Goal: Information Seeking & Learning: Learn about a topic

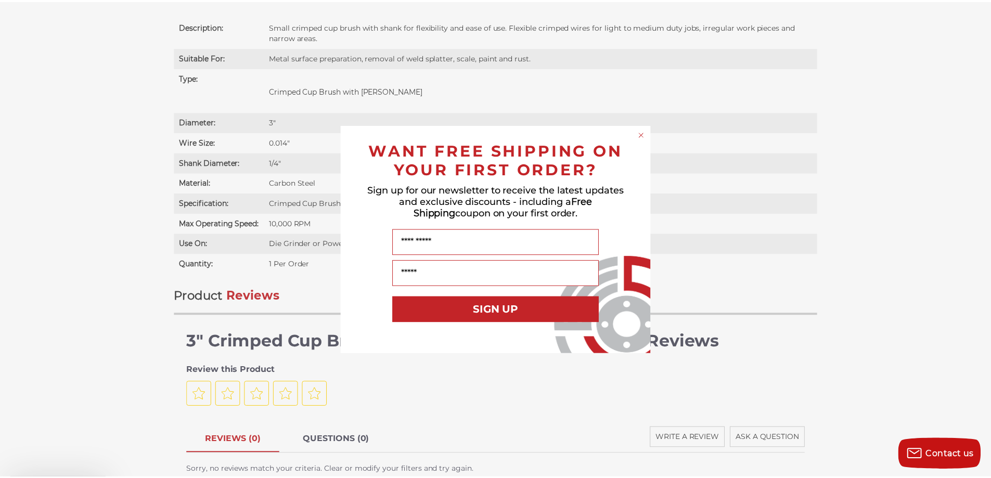
scroll to position [728, 0]
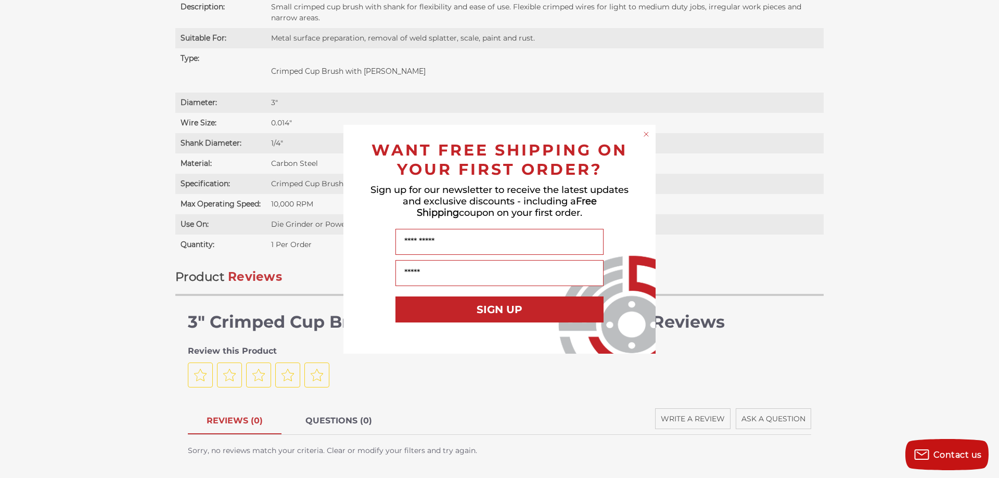
click at [650, 136] on circle "Close dialog" at bounding box center [646, 134] width 10 height 10
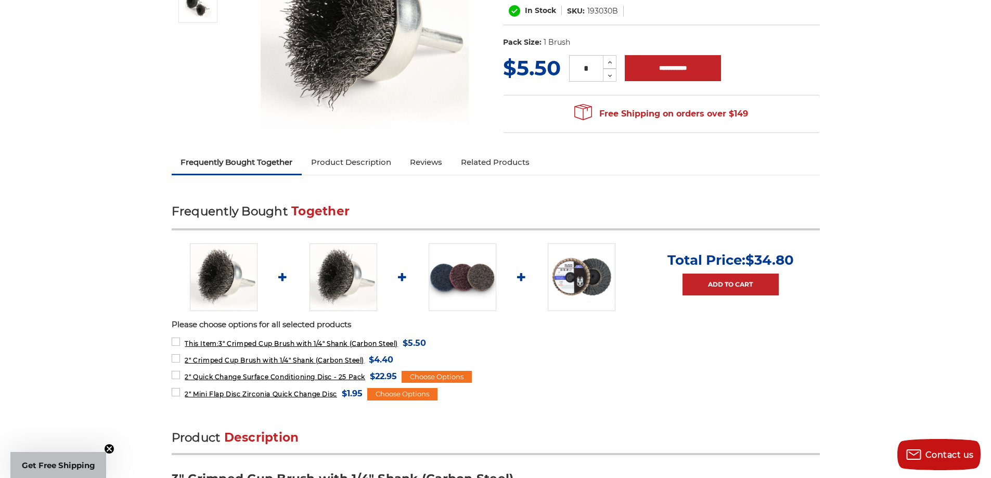
scroll to position [52, 0]
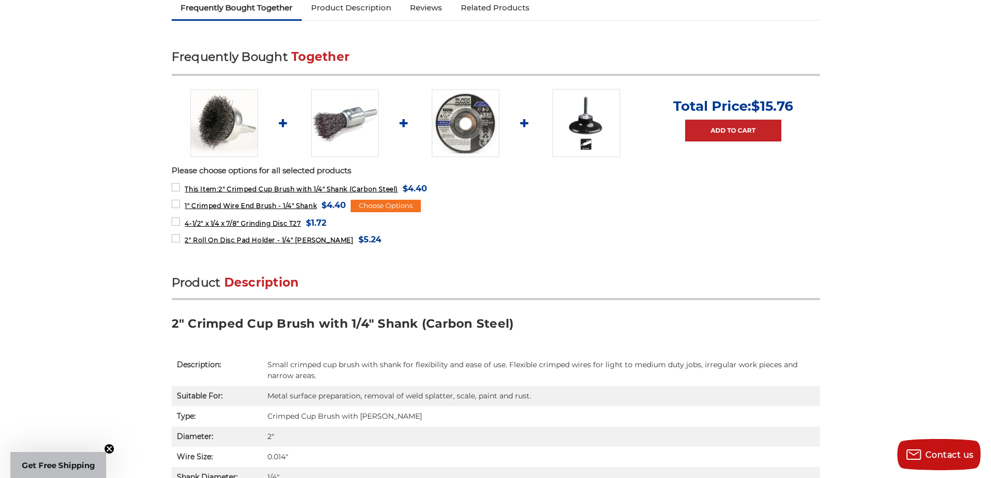
scroll to position [468, 0]
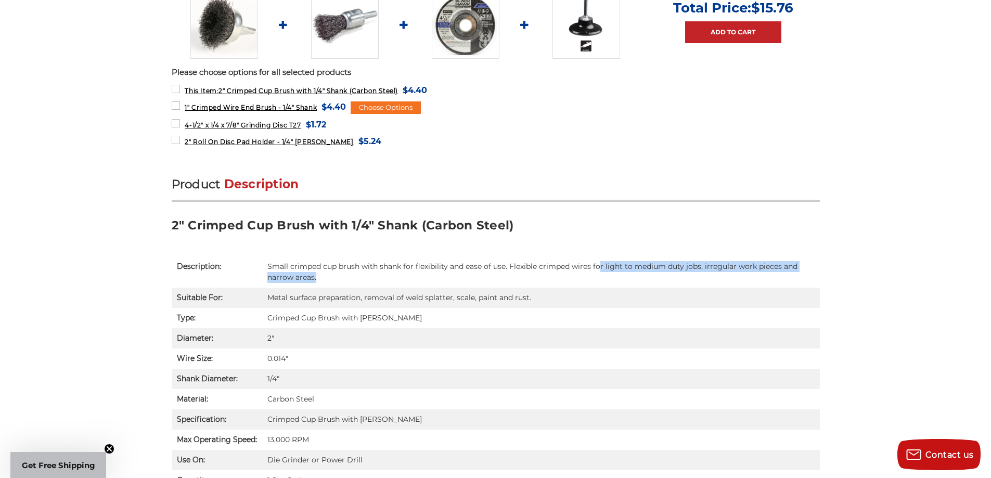
drag, startPoint x: 598, startPoint y: 266, endPoint x: 783, endPoint y: 272, distance: 185.3
click at [773, 274] on td "Small crimped cup brush with shank for flexibility and ease of use. Flexible cr…" at bounding box center [541, 271] width 558 height 31
click at [797, 269] on td "Small crimped cup brush with shank for flexibility and ease of use. Flexible cr…" at bounding box center [541, 271] width 558 height 31
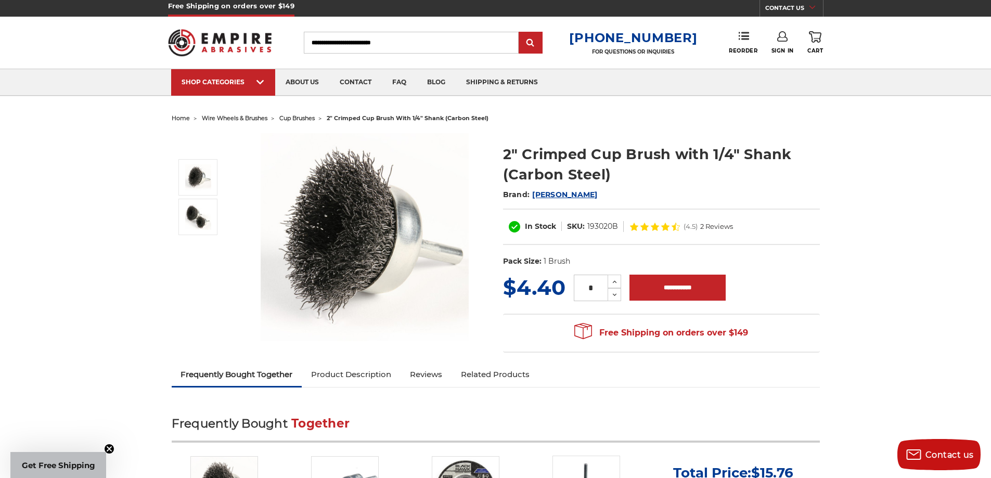
scroll to position [0, 0]
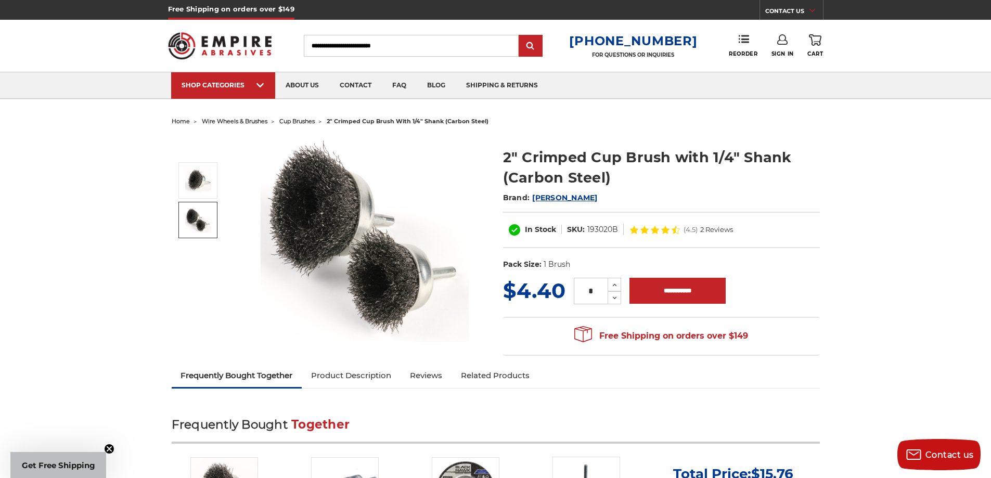
click at [368, 262] on img at bounding box center [365, 239] width 208 height 206
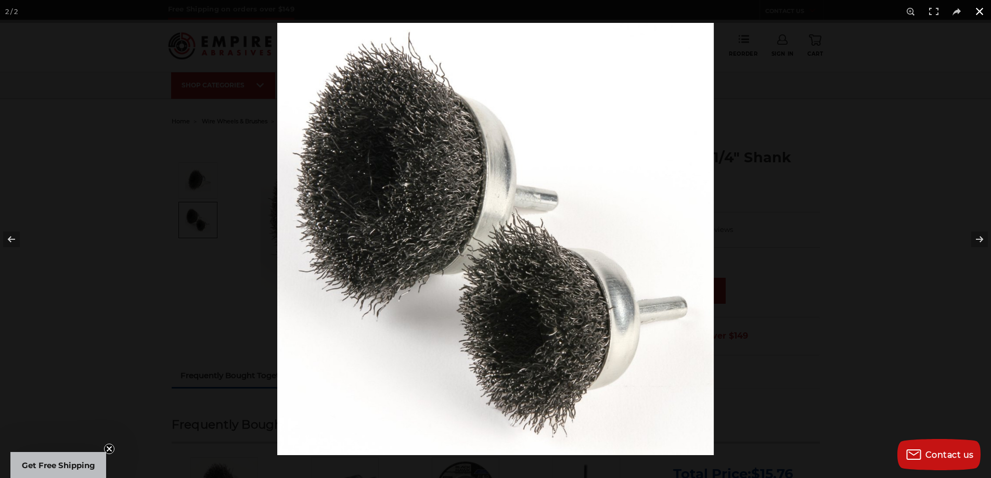
click at [983, 12] on button at bounding box center [979, 11] width 23 height 23
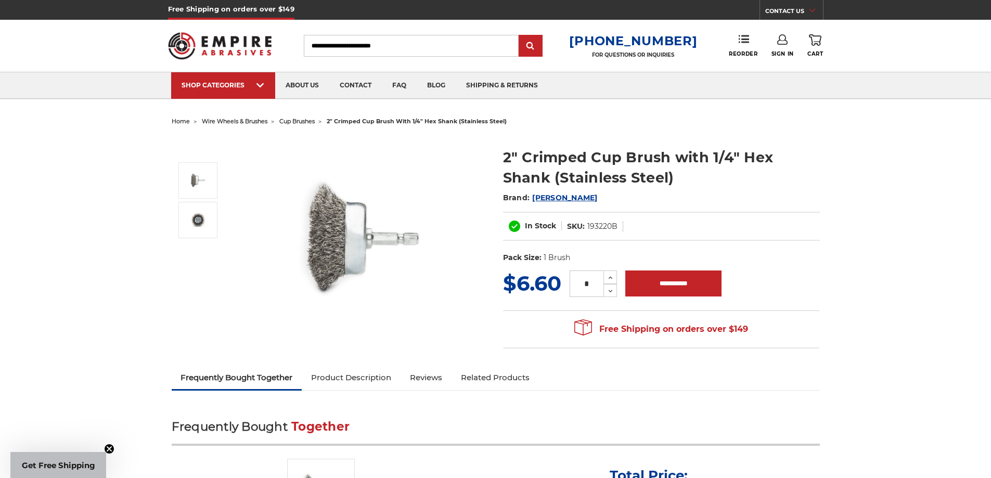
click at [536, 197] on span "[PERSON_NAME]" at bounding box center [564, 197] width 65 height 9
click at [537, 194] on span "[PERSON_NAME]" at bounding box center [564, 197] width 65 height 9
click at [542, 200] on span "[PERSON_NAME]" at bounding box center [564, 197] width 65 height 9
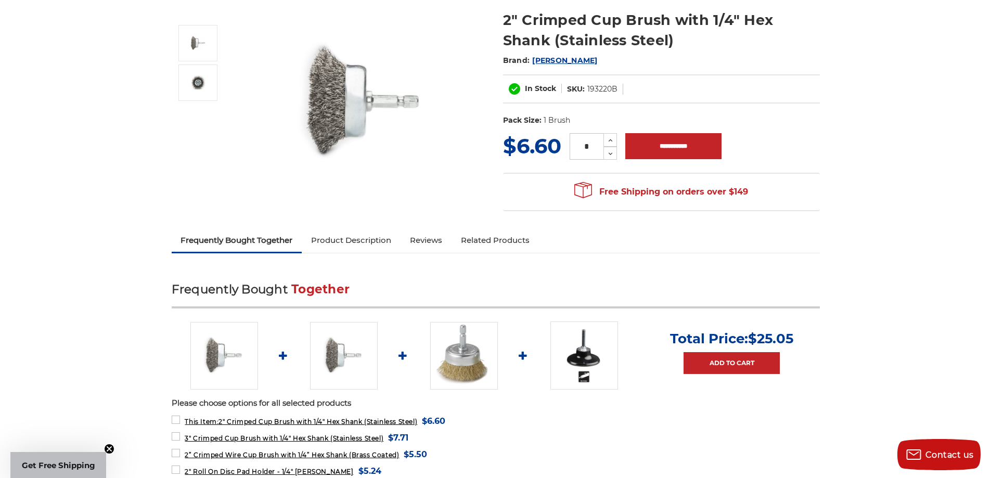
scroll to position [156, 0]
